Goal: Book appointment/travel/reservation

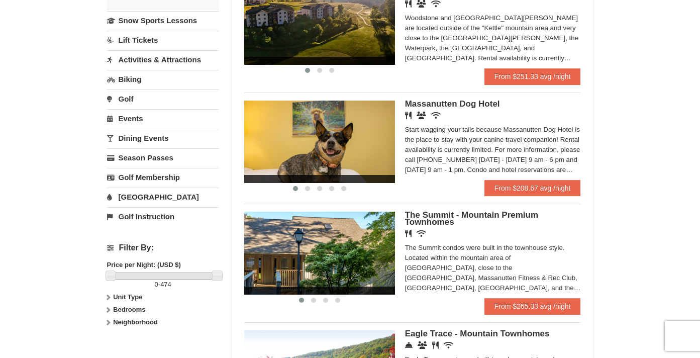
scroll to position [239, 0]
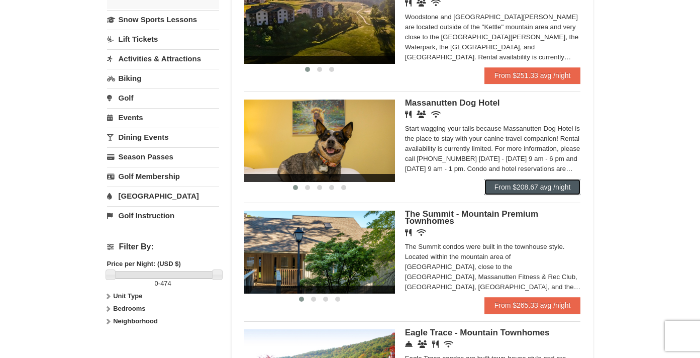
click at [533, 185] on link "From $208.67 avg /night" at bounding box center [532, 187] width 96 height 16
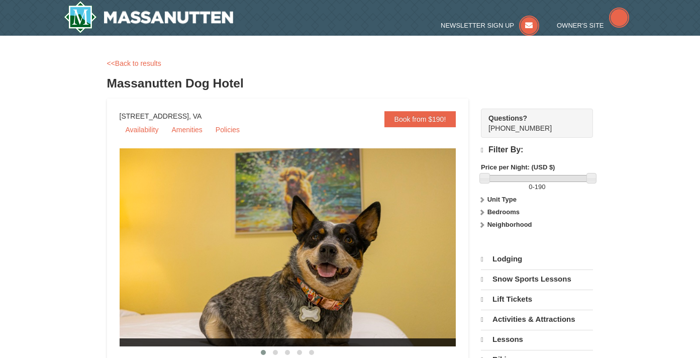
select select "10"
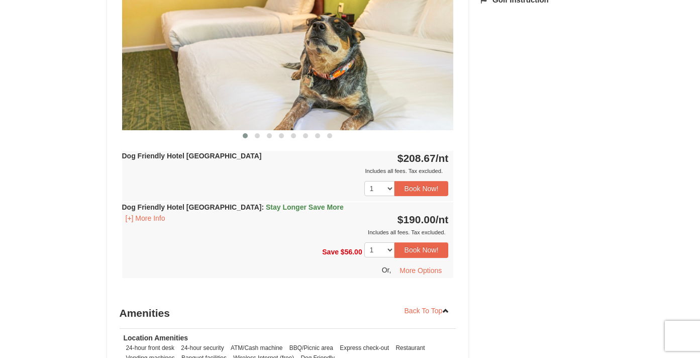
scroll to position [474, 0]
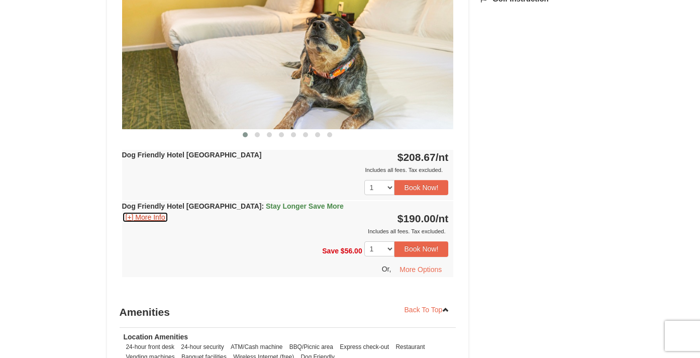
click at [132, 218] on button "[+] More Info" at bounding box center [145, 217] width 47 height 11
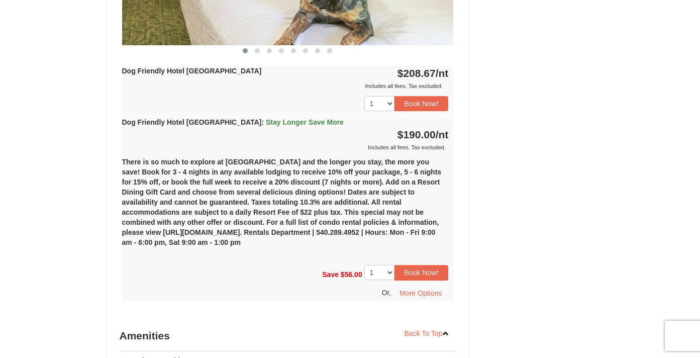
scroll to position [566, 0]
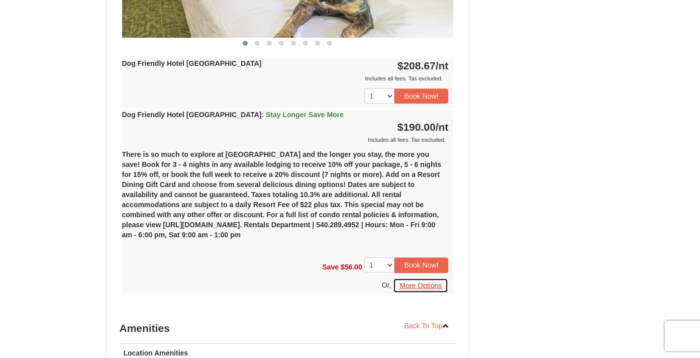
click at [411, 290] on button "More Options" at bounding box center [420, 285] width 55 height 15
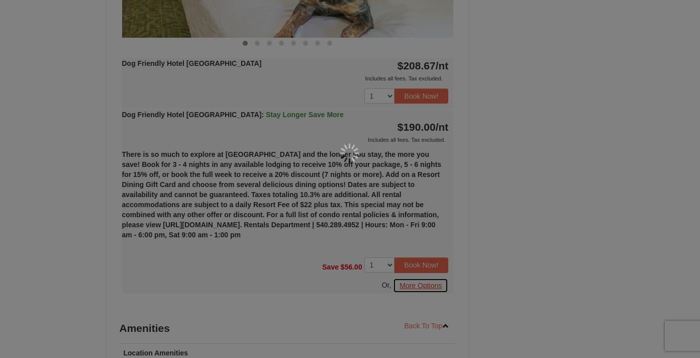
click at [411, 290] on div at bounding box center [350, 179] width 700 height 358
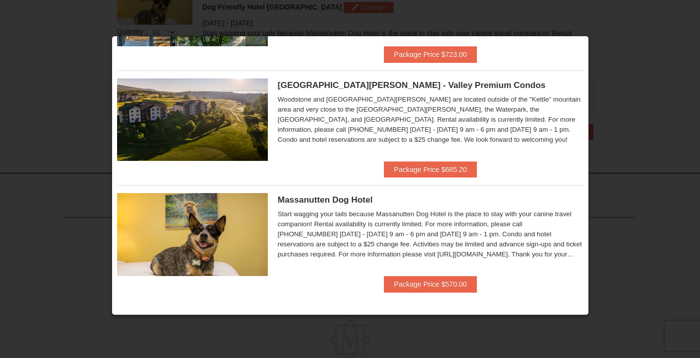
scroll to position [402, 0]
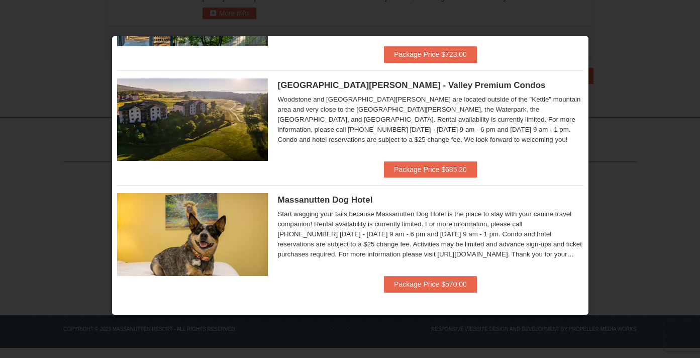
click at [625, 198] on div at bounding box center [350, 179] width 700 height 358
click at [76, 96] on div at bounding box center [350, 179] width 700 height 358
click at [118, 42] on img at bounding box center [192, 4] width 151 height 82
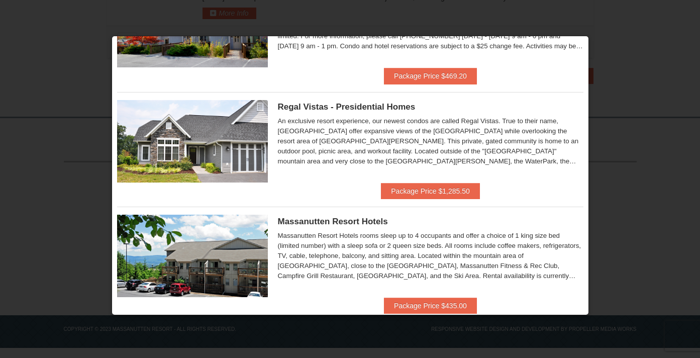
scroll to position [0, 0]
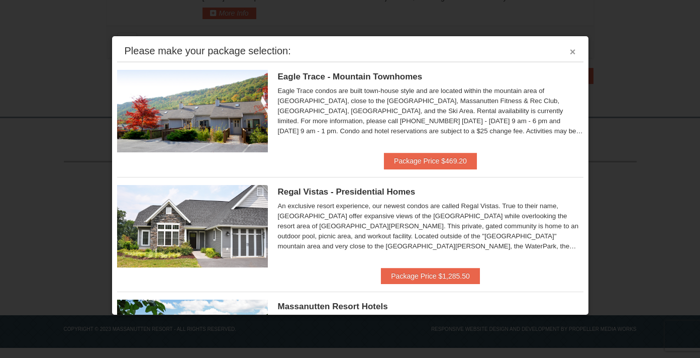
click at [570, 54] on button "×" at bounding box center [573, 52] width 6 height 10
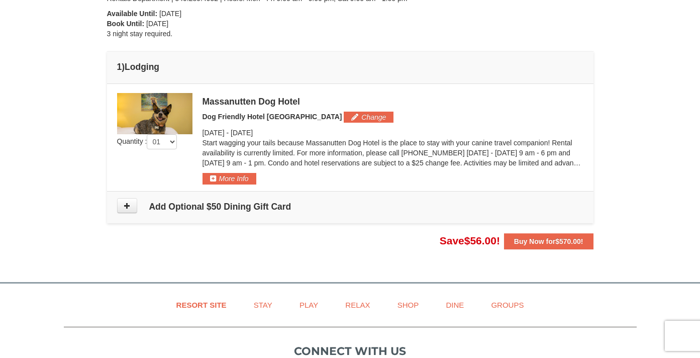
scroll to position [233, 0]
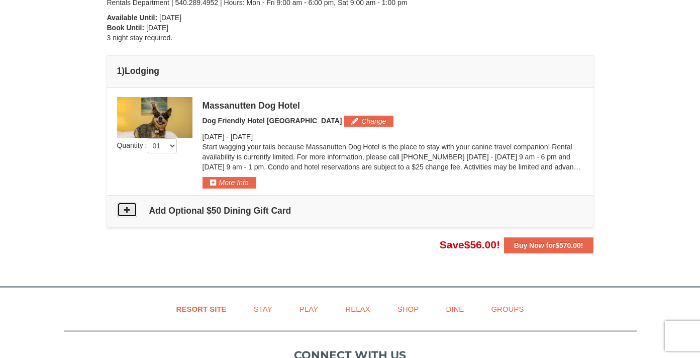
click at [131, 208] on button at bounding box center [127, 209] width 20 height 15
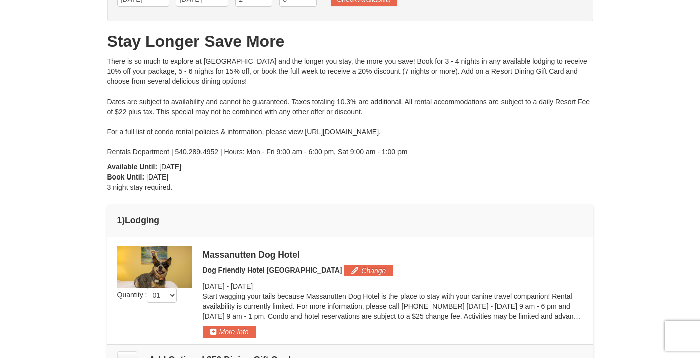
scroll to position [79, 0]
